Goal: Task Accomplishment & Management: Use online tool/utility

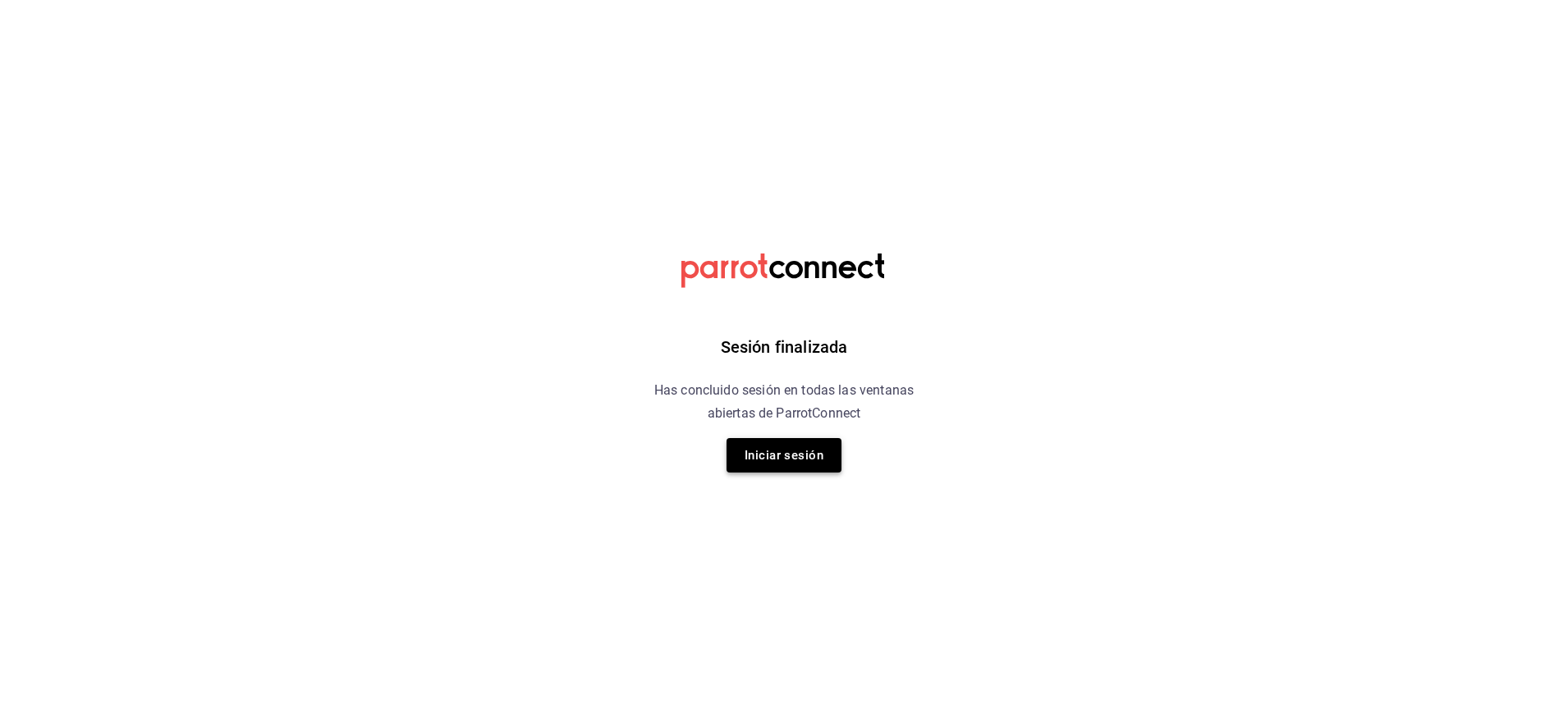
click at [804, 466] on button "Iniciar sesión" at bounding box center [784, 455] width 115 height 34
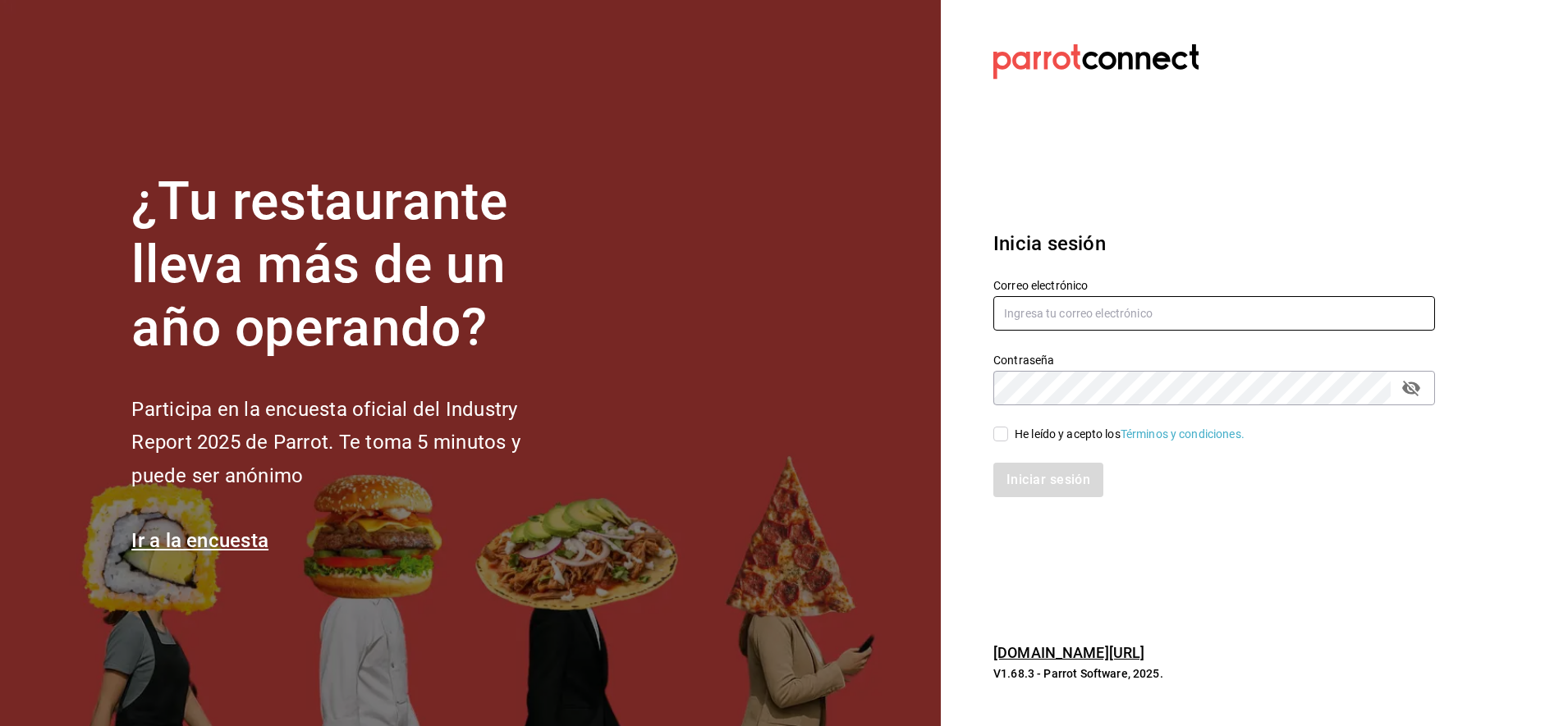
type input "yessinm2105@gmail.com"
click at [999, 437] on input "He leído y acepto los Términos y condiciones." at bounding box center [1000, 434] width 14 height 14
checkbox input "true"
click at [1049, 486] on button "Iniciar sesión" at bounding box center [1049, 480] width 112 height 34
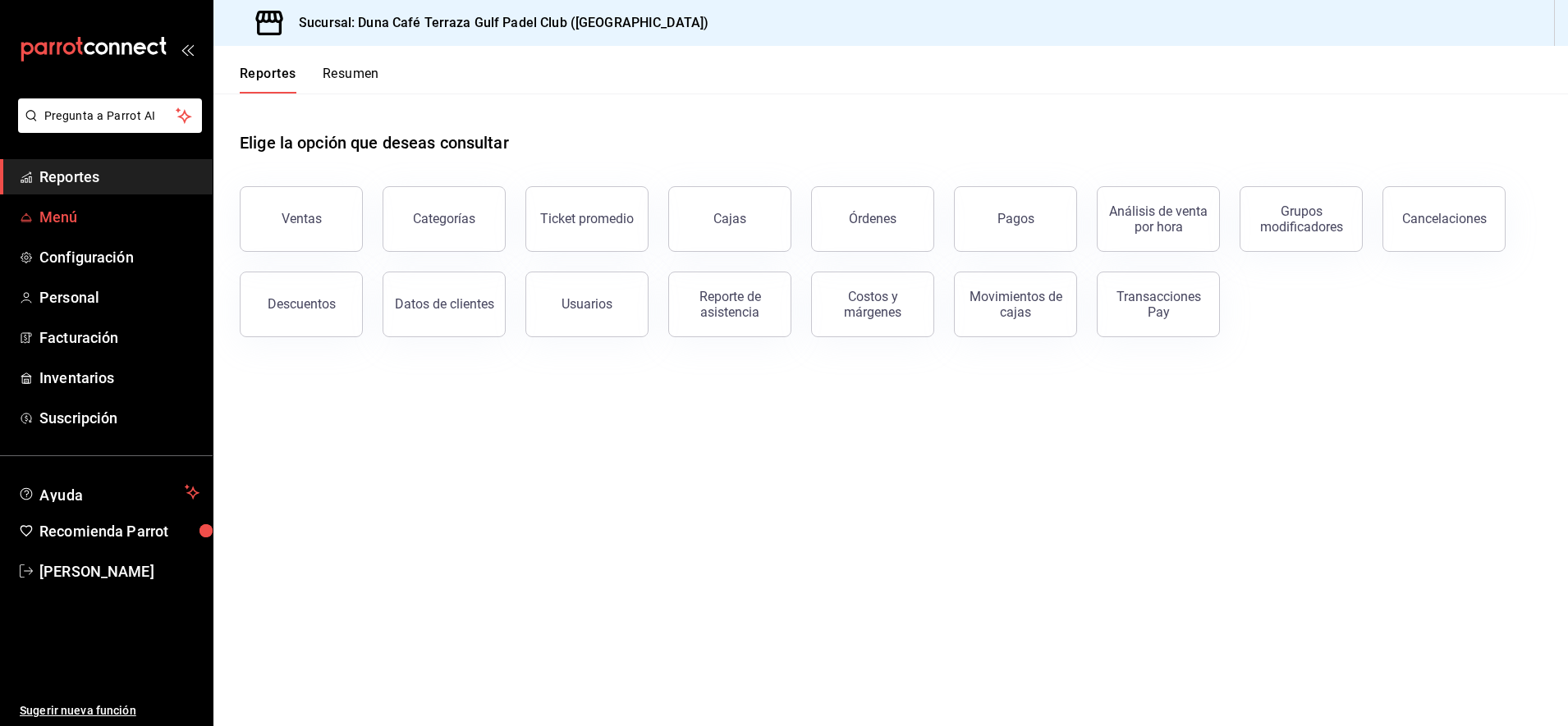
click at [68, 219] on span "Menú" at bounding box center [120, 217] width 160 height 23
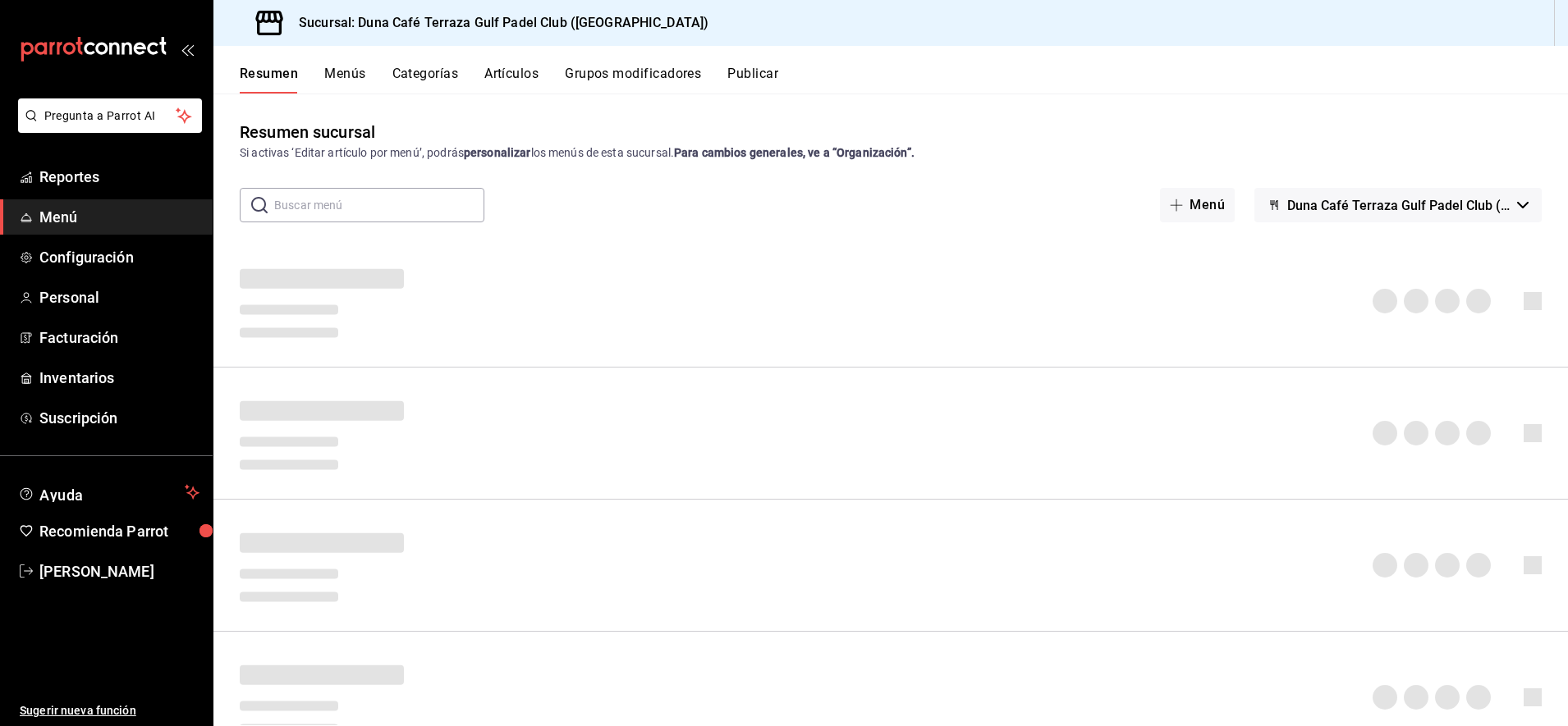
click at [525, 76] on button "Artículos" at bounding box center [512, 79] width 54 height 28
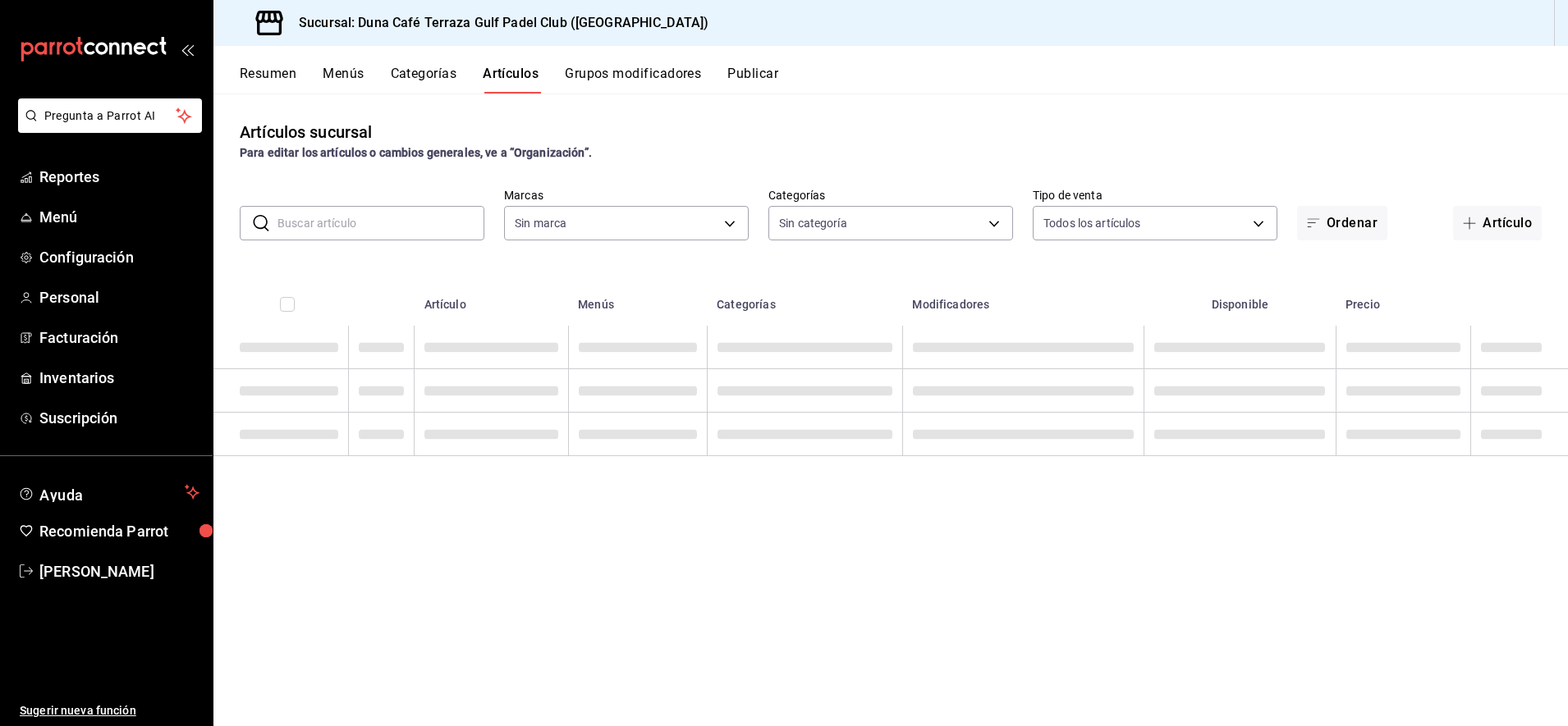
type input "a9e254c3-e23e-4e83-9c5c-d3e83948dfd2"
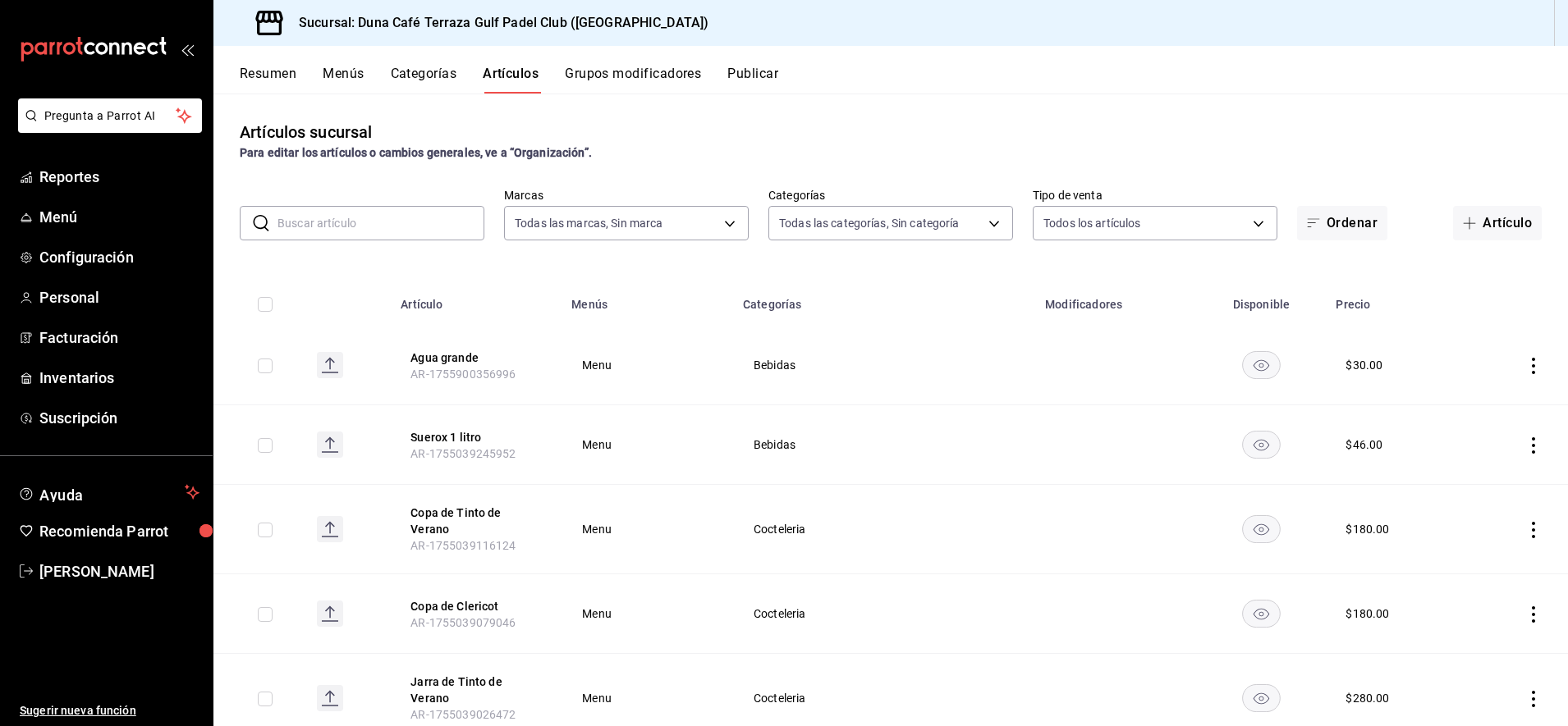
type input "b2610cbe-dd38-495a-b5e4-0bf419dbaeaf,bf813f9c-e4aa-4d47-94dc-e3e862359f11,410e4…"
click at [1463, 217] on icon "button" at bounding box center [1469, 223] width 14 height 14
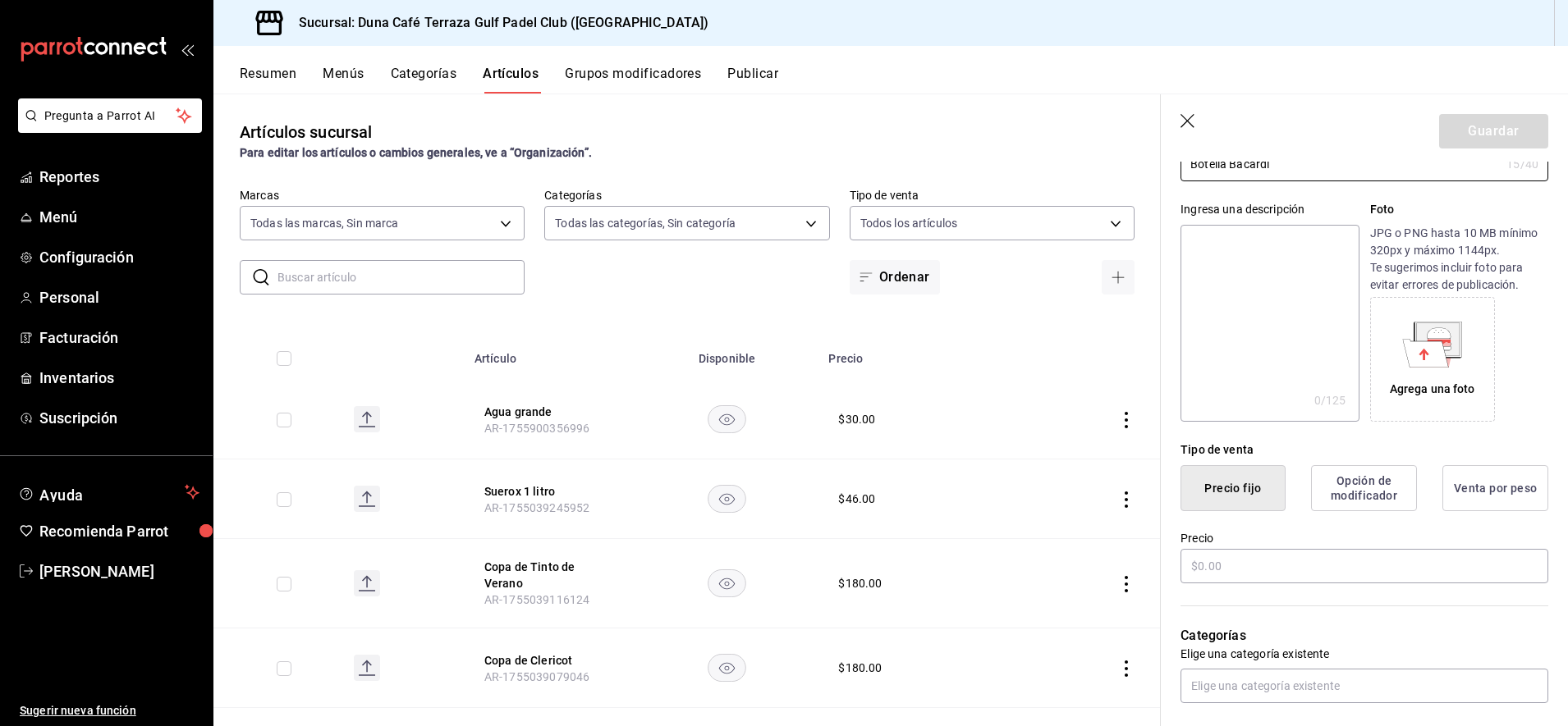
scroll to position [130, 0]
type input "Botella Bacardi"
click at [1200, 564] on input "text" at bounding box center [1364, 563] width 368 height 34
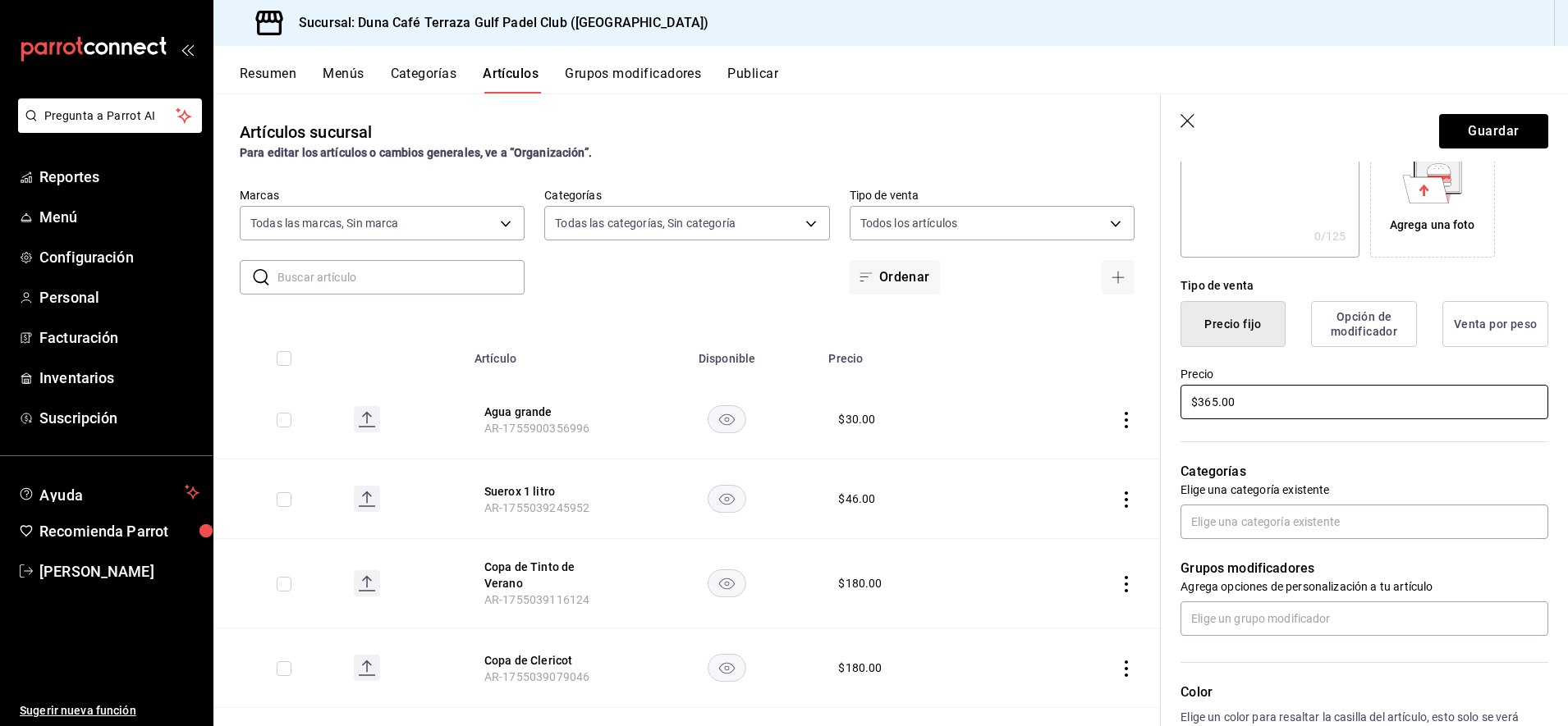
scroll to position [308, 0]
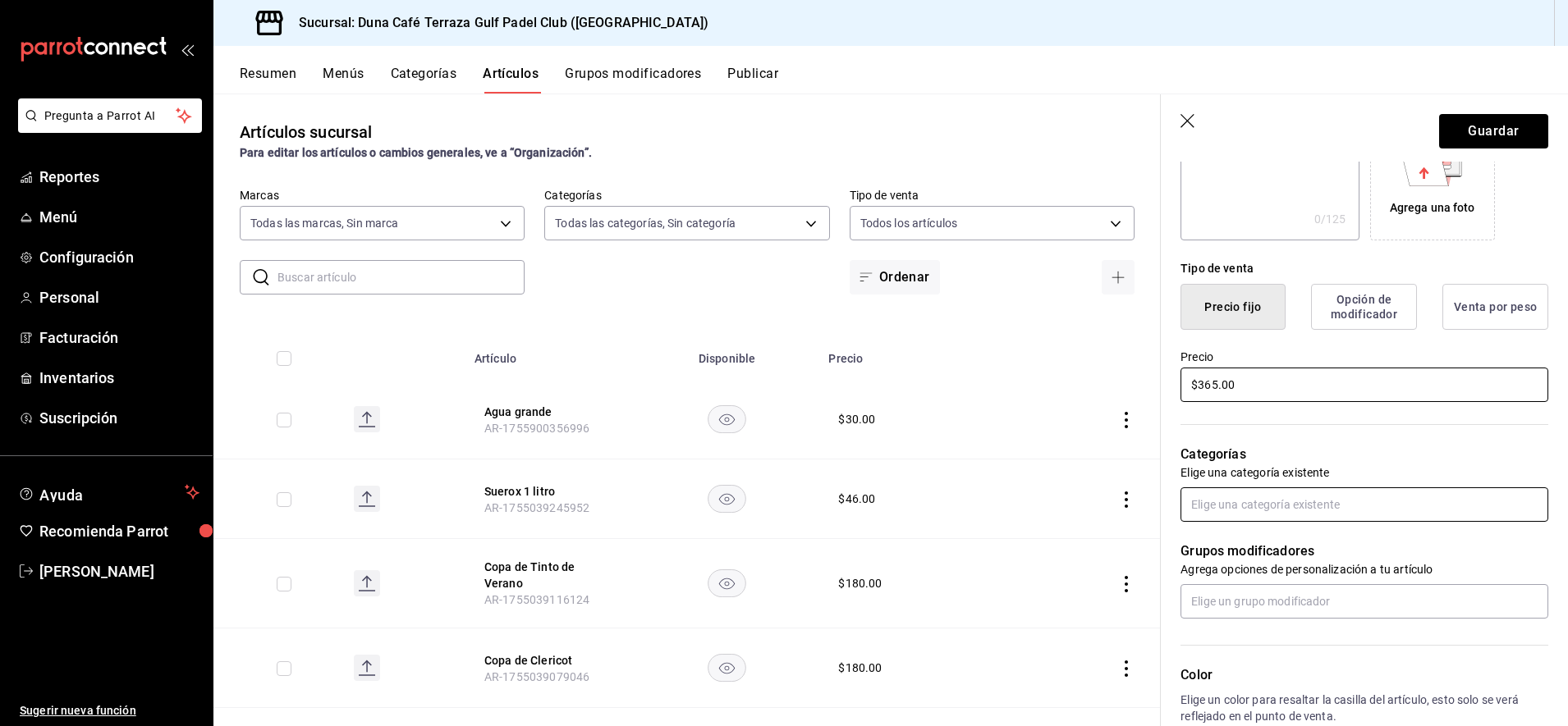
type input "$365.00"
click at [1405, 520] on input "text" at bounding box center [1364, 504] width 368 height 34
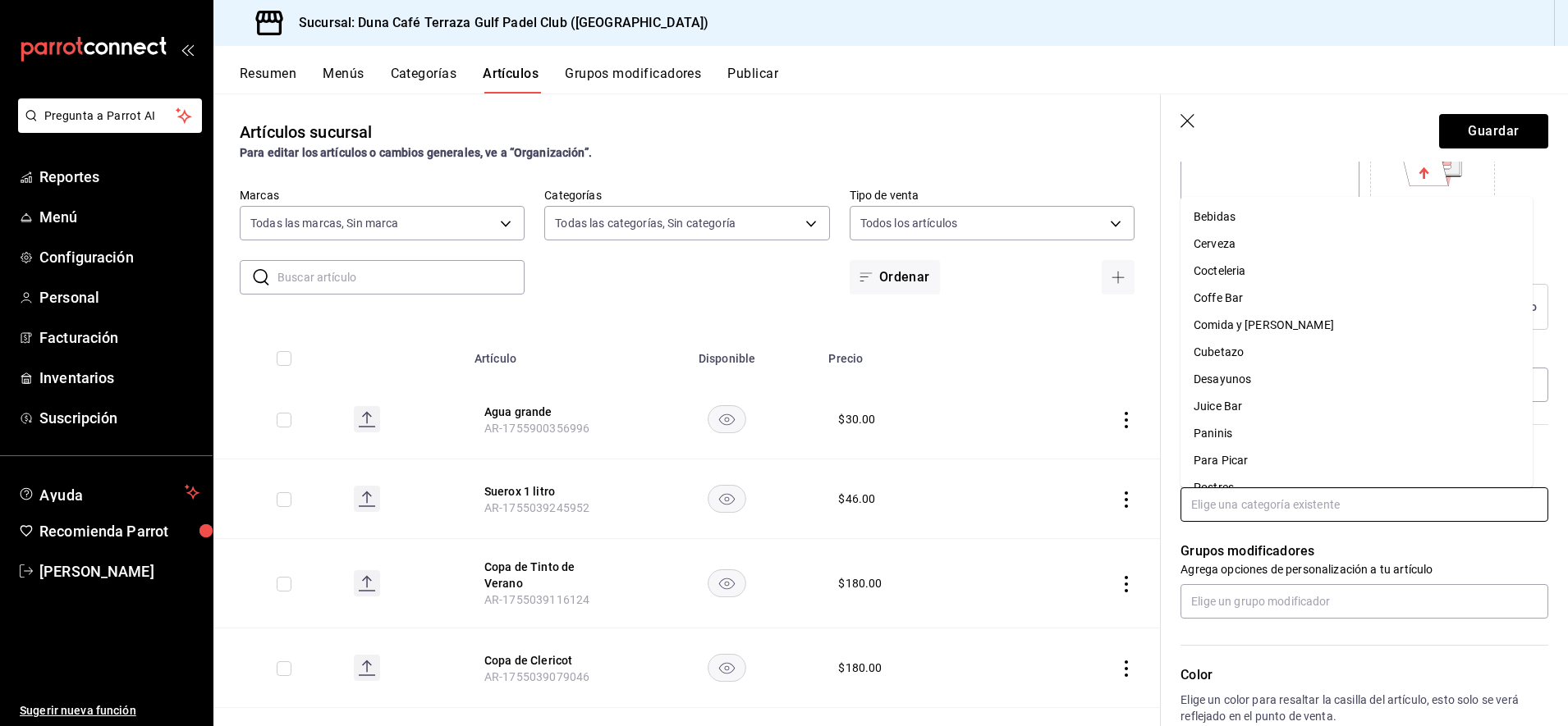
click at [1245, 271] on li "Cocteleria" at bounding box center [1356, 271] width 352 height 27
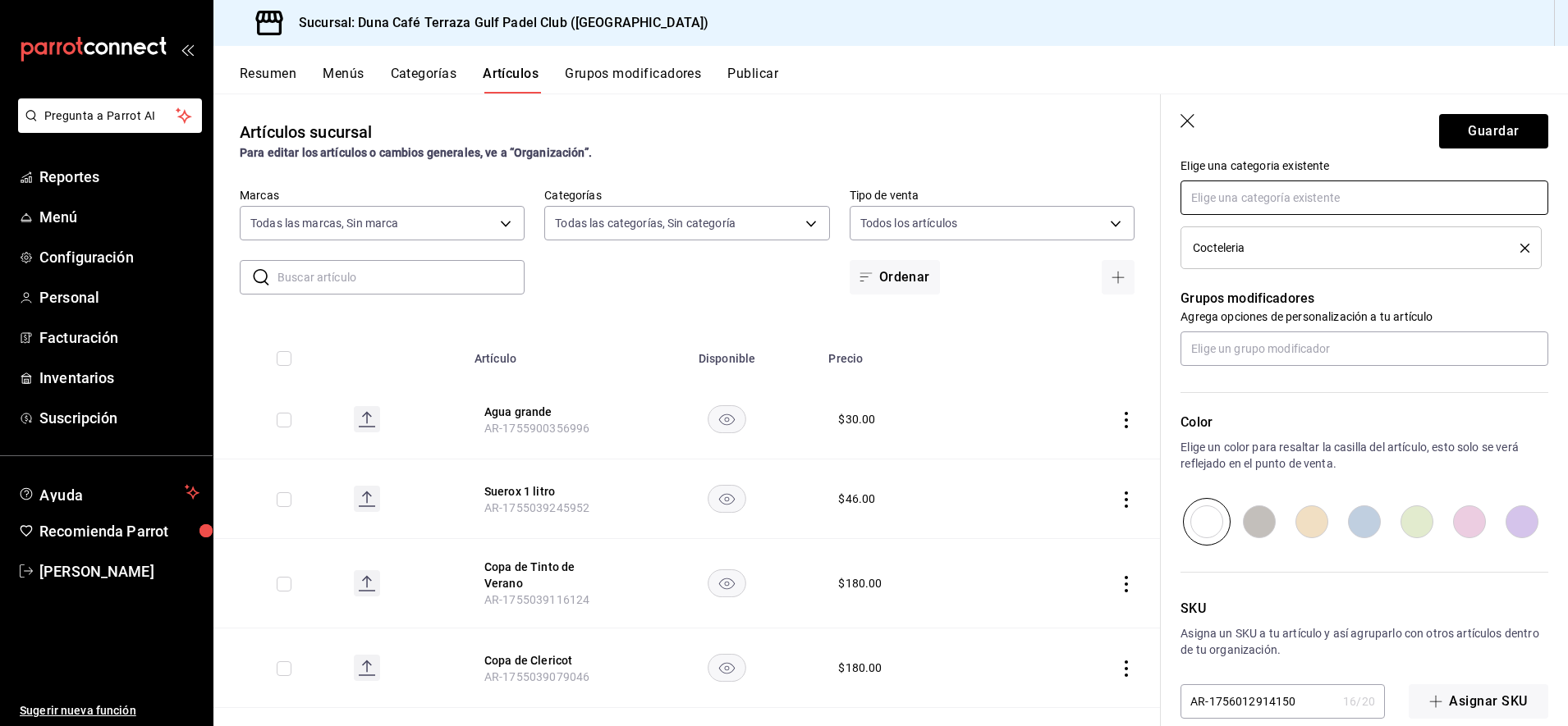
scroll to position [621, 0]
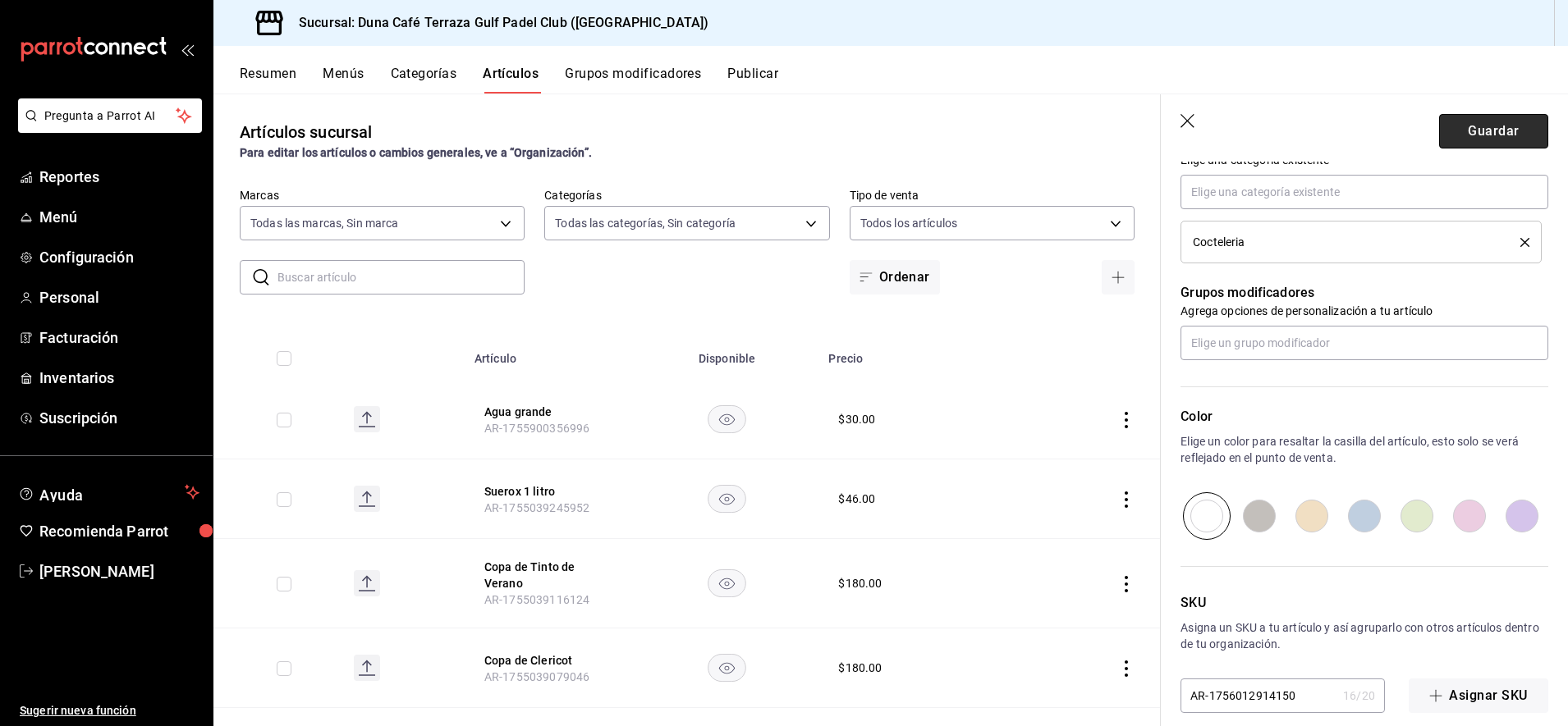
click at [1478, 134] on button "Guardar" at bounding box center [1493, 132] width 109 height 34
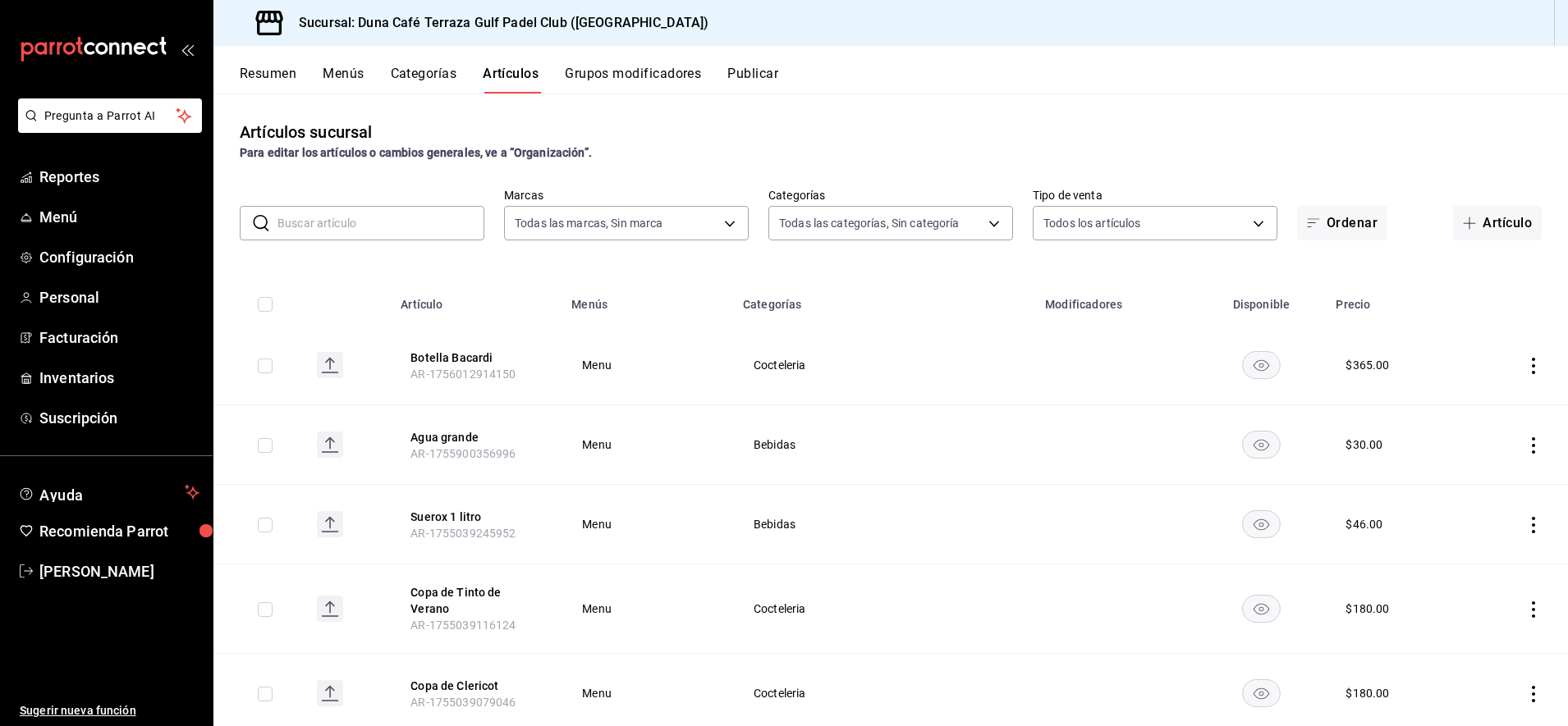
click at [743, 66] on button "Publicar" at bounding box center [752, 79] width 50 height 28
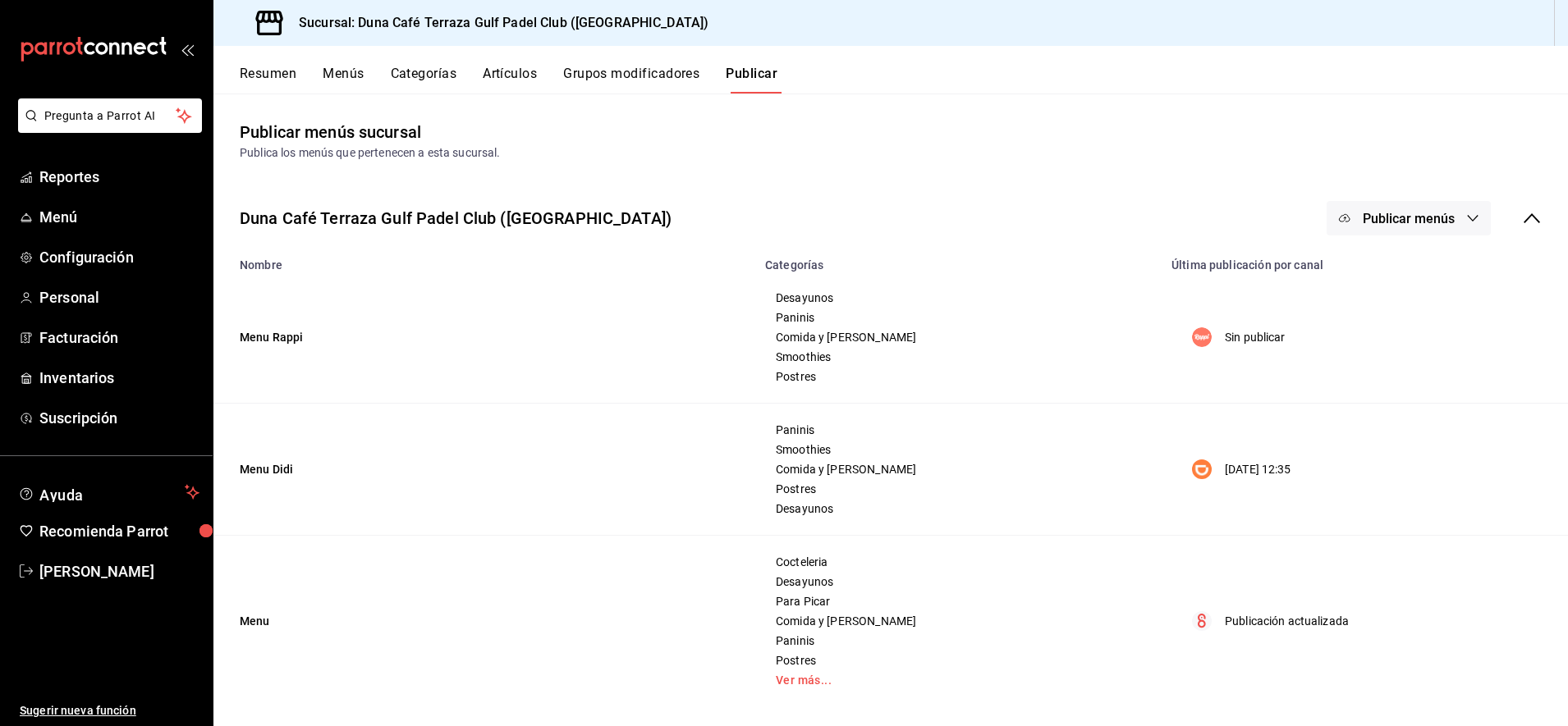
click at [1436, 217] on span "Publicar menús" at bounding box center [1408, 218] width 92 height 15
click at [1398, 363] on span "Punto de venta" at bounding box center [1417, 363] width 78 height 17
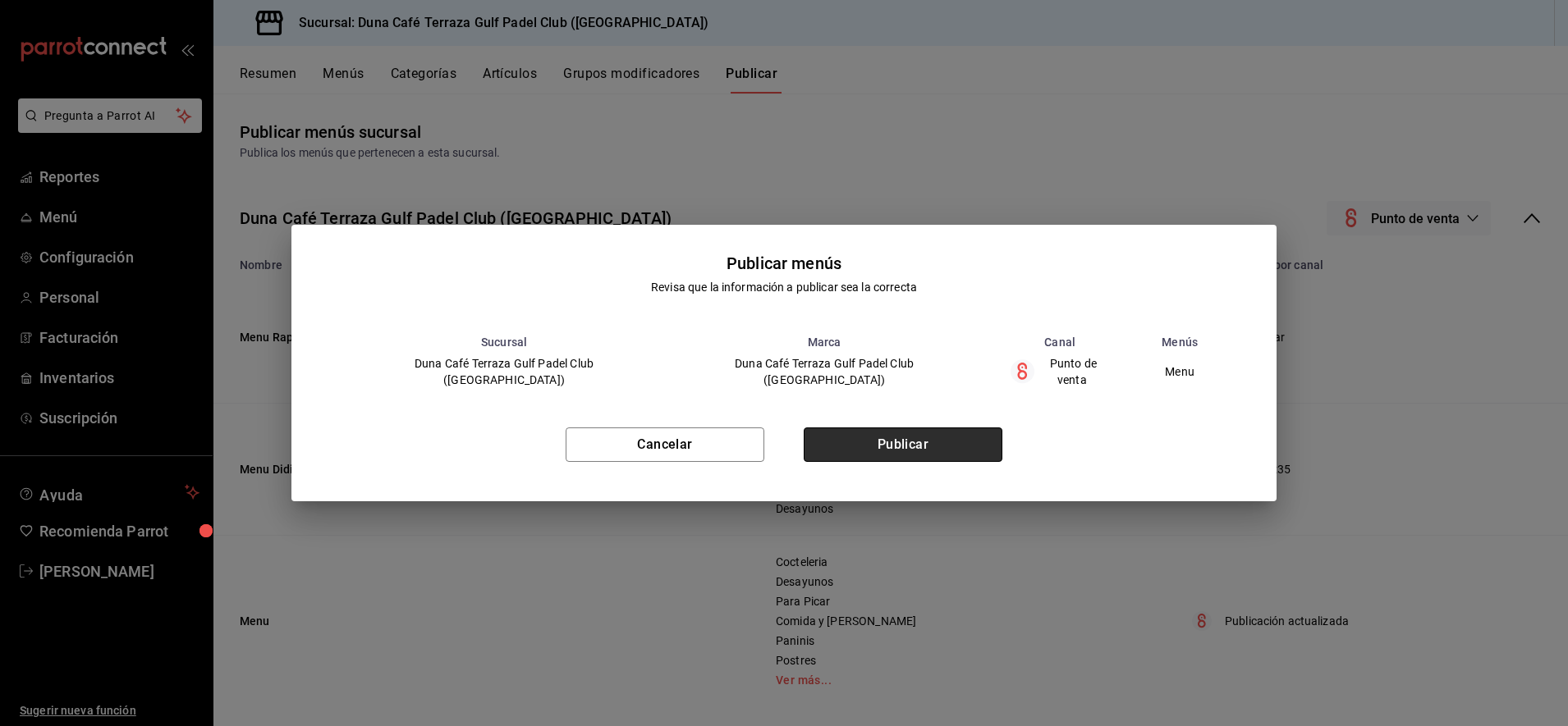
click at [896, 440] on button "Publicar" at bounding box center [903, 445] width 198 height 34
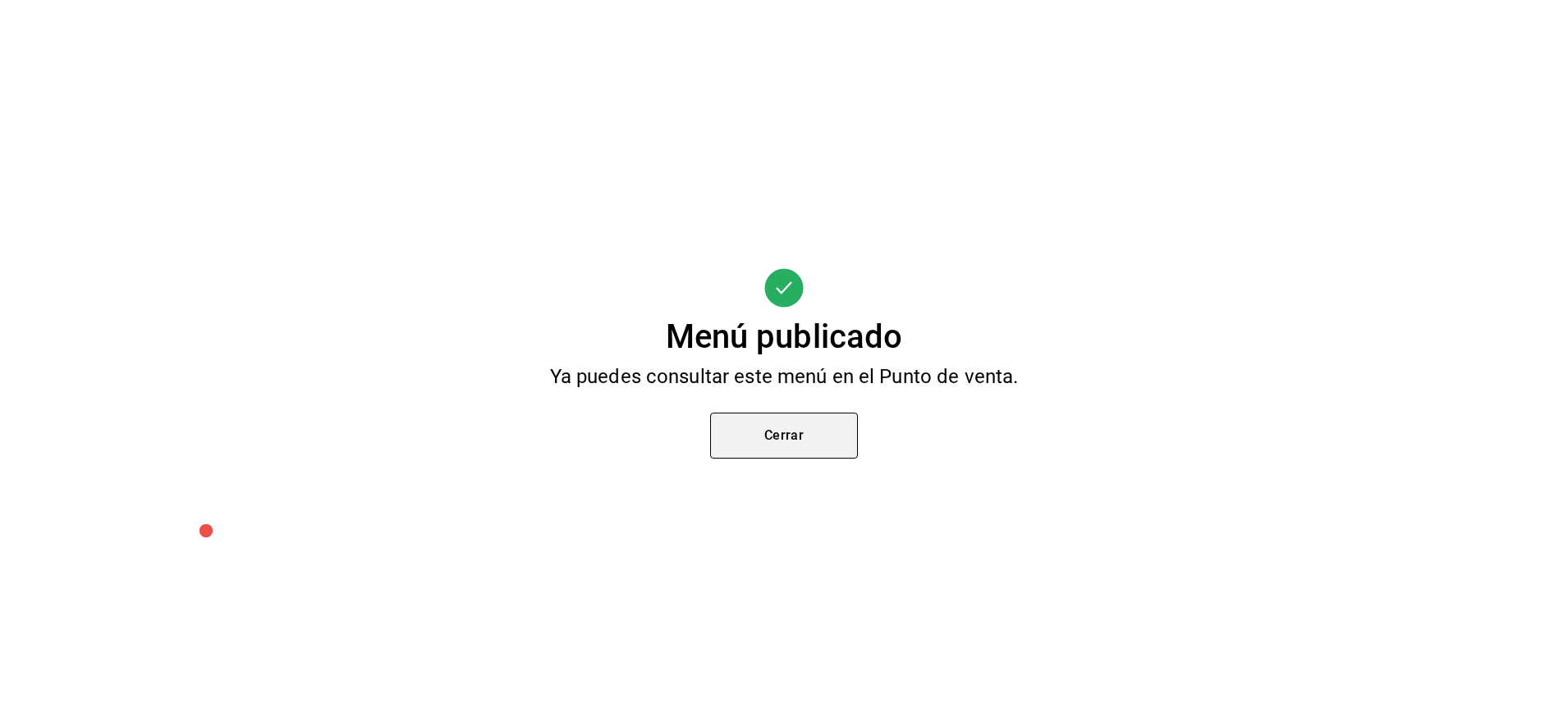
click at [796, 442] on button "Cerrar" at bounding box center [784, 435] width 148 height 46
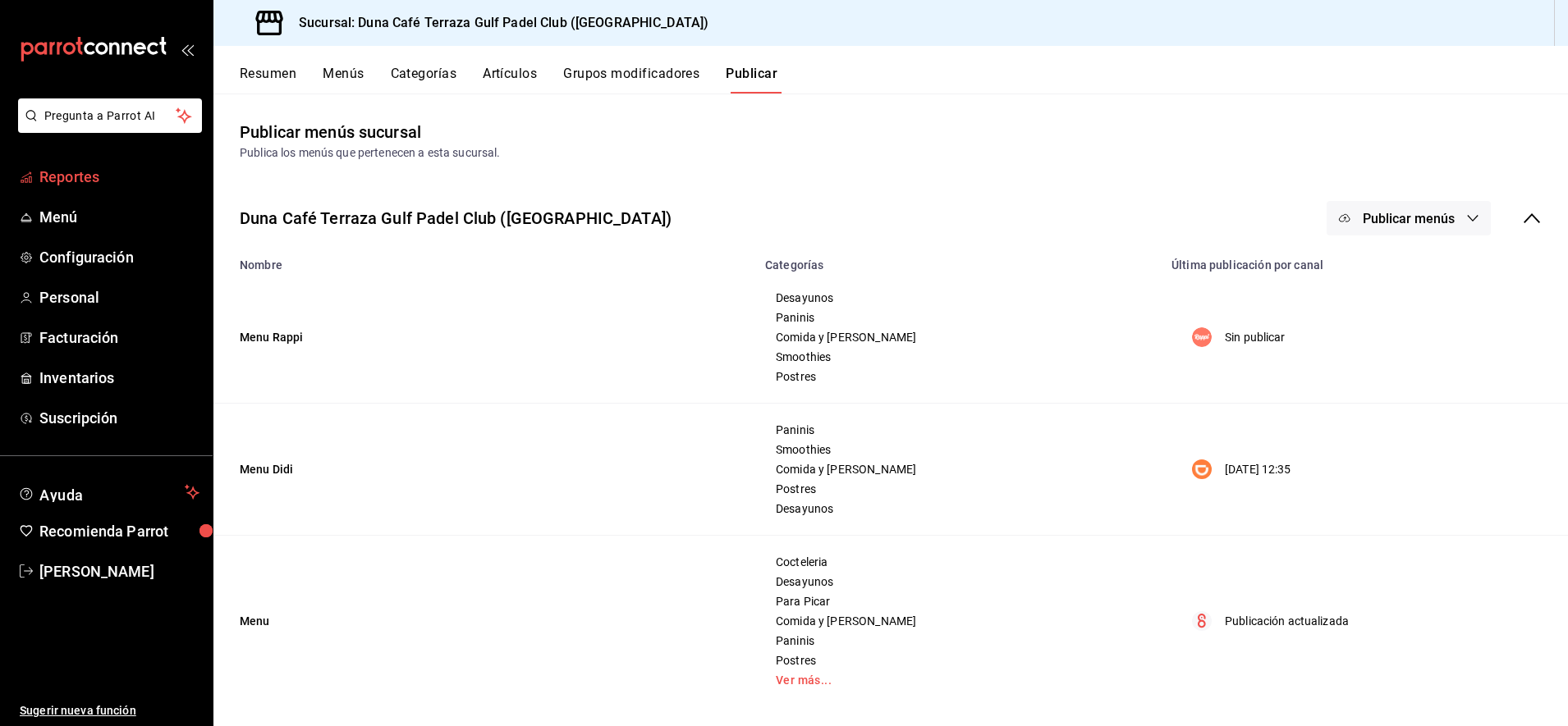
click at [56, 181] on span "Reportes" at bounding box center [120, 177] width 160 height 23
